Goal: Transaction & Acquisition: Subscribe to service/newsletter

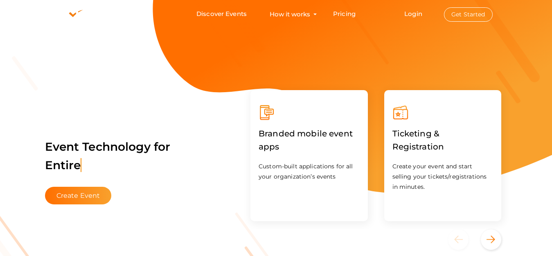
click at [466, 18] on button "Get Started" at bounding box center [468, 14] width 49 height 14
drag, startPoint x: 35, startPoint y: 143, endPoint x: 174, endPoint y: 215, distance: 156.1
drag, startPoint x: 18, startPoint y: 136, endPoint x: 207, endPoint y: 219, distance: 206.2
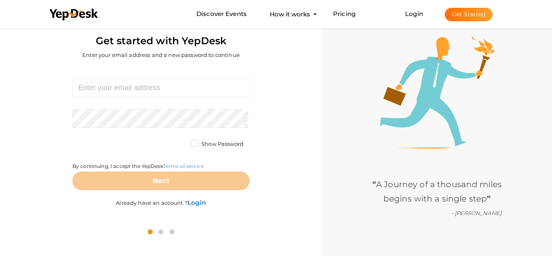
scroll to position [26, 0]
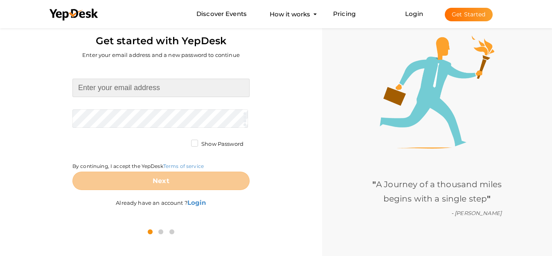
click at [181, 90] on input at bounding box center [160, 88] width 177 height 18
paste input "bakt23483@gmail.com"
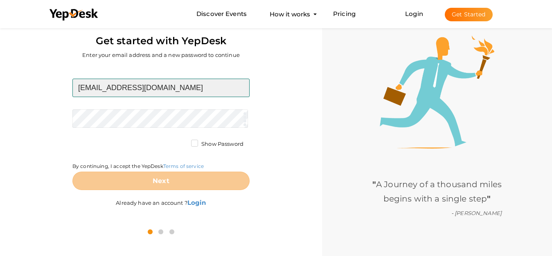
type input "bakt23483@gmail.com"
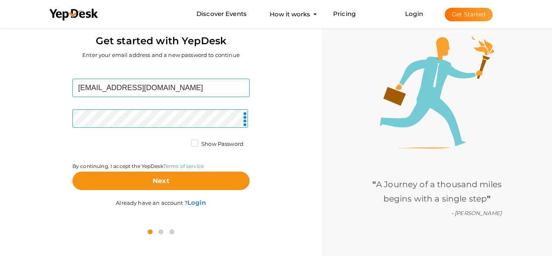
click at [291, 96] on div "bakt23483@gmail.com Required. Invalid email. Checking You already have a YepDes…" at bounding box center [161, 144] width 310 height 156
